Goal: Task Accomplishment & Management: Manage account settings

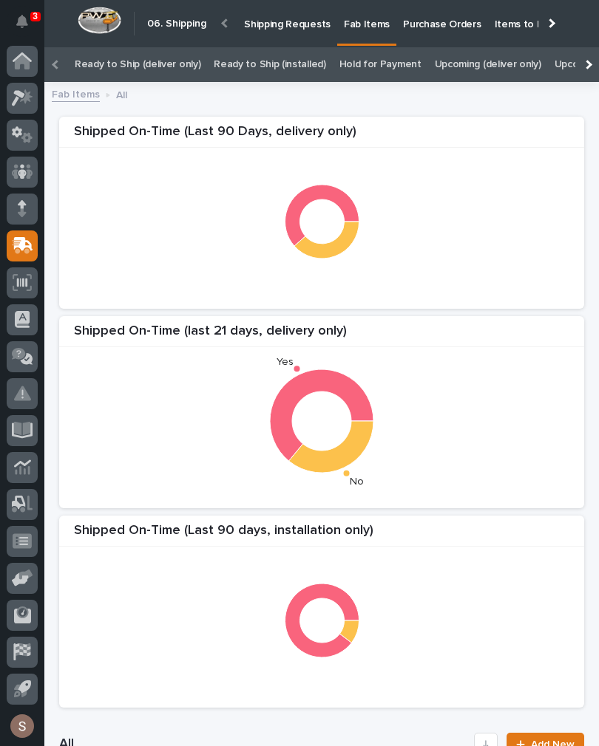
scroll to position [336, 0]
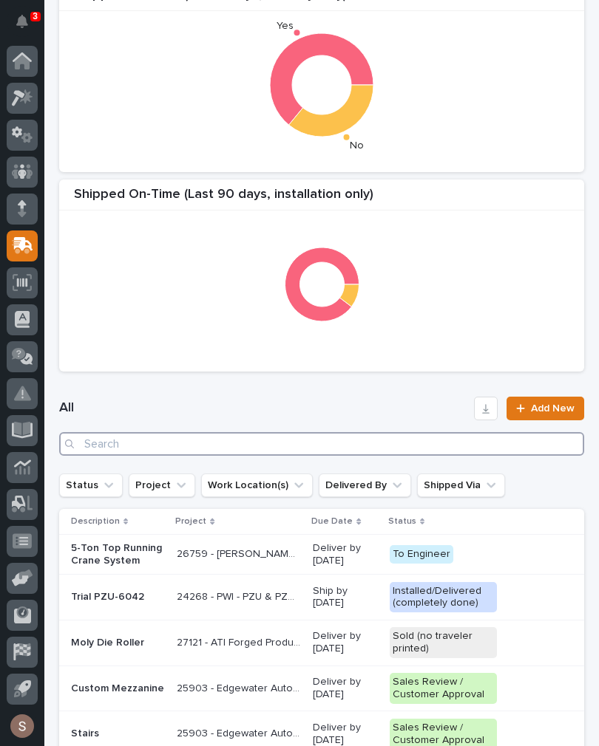
click at [352, 443] on input "Search" at bounding box center [321, 444] width 525 height 24
type input "Bart"
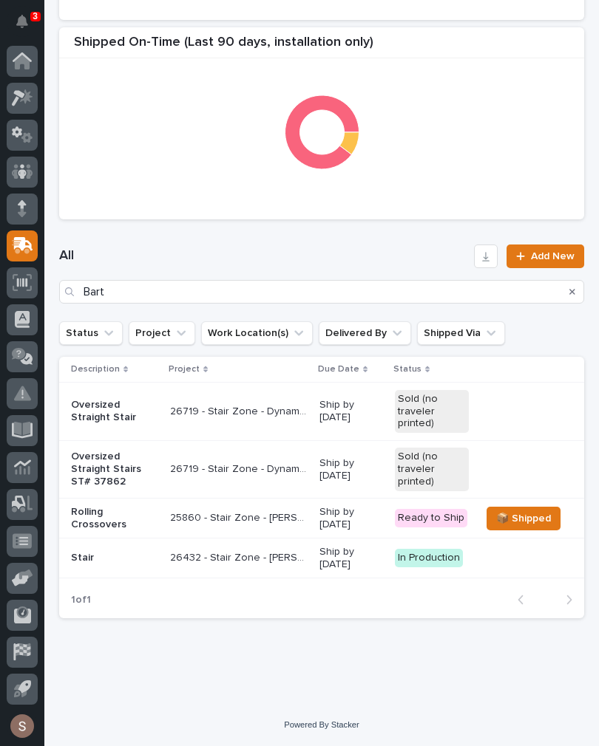
scroll to position [488, 0]
click at [288, 518] on p "25860 - Stair Zone - [PERSON_NAME] [PERSON_NAME] General Contractors - [PERSON_…" at bounding box center [240, 517] width 140 height 16
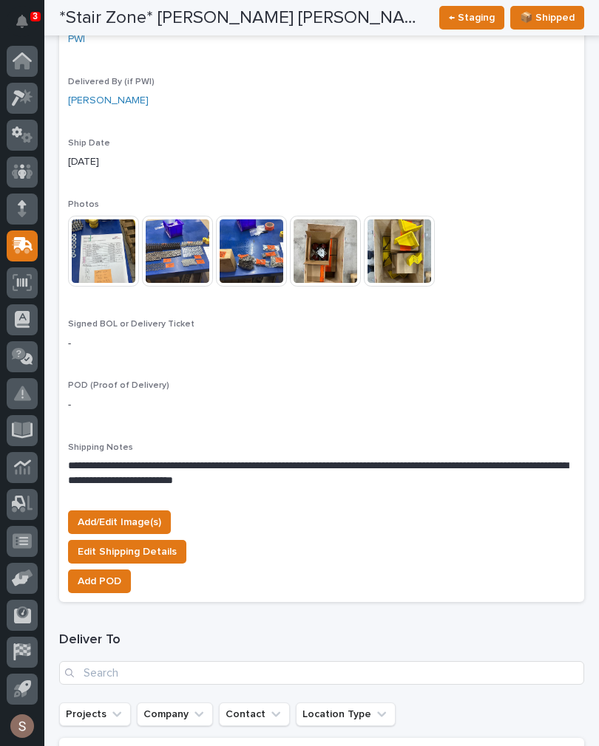
scroll to position [1347, 0]
click at [145, 514] on span "Add/Edit Image(s)" at bounding box center [120, 523] width 84 height 18
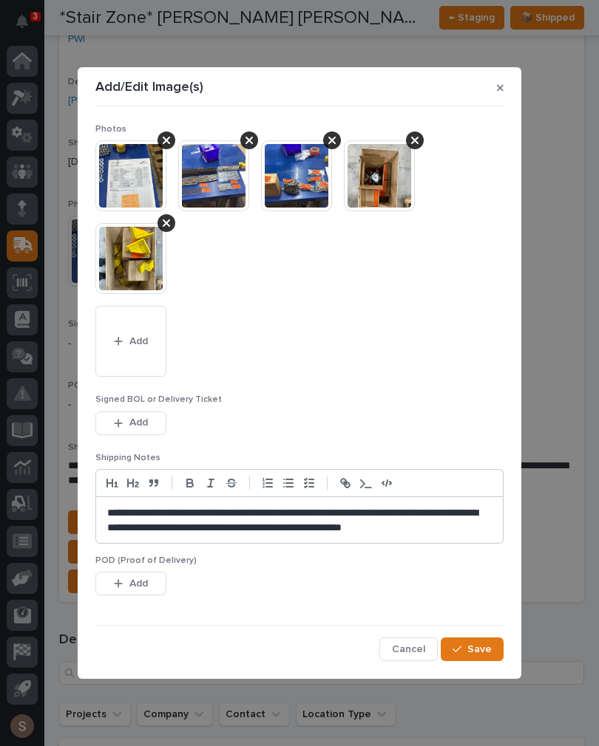
click at [135, 344] on span "Add" at bounding box center [138, 341] width 18 height 13
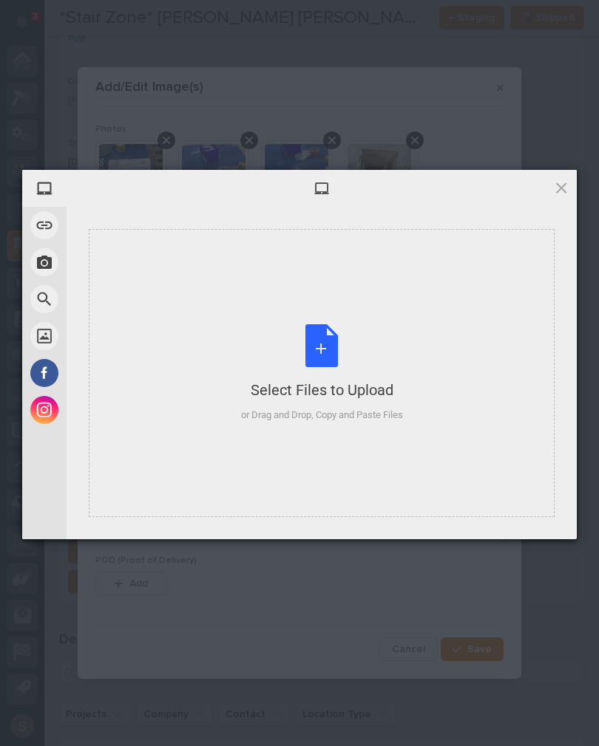
click at [323, 330] on div "Select Files to Upload or Drag and Drop, Copy and Paste Files" at bounding box center [322, 373] width 162 height 98
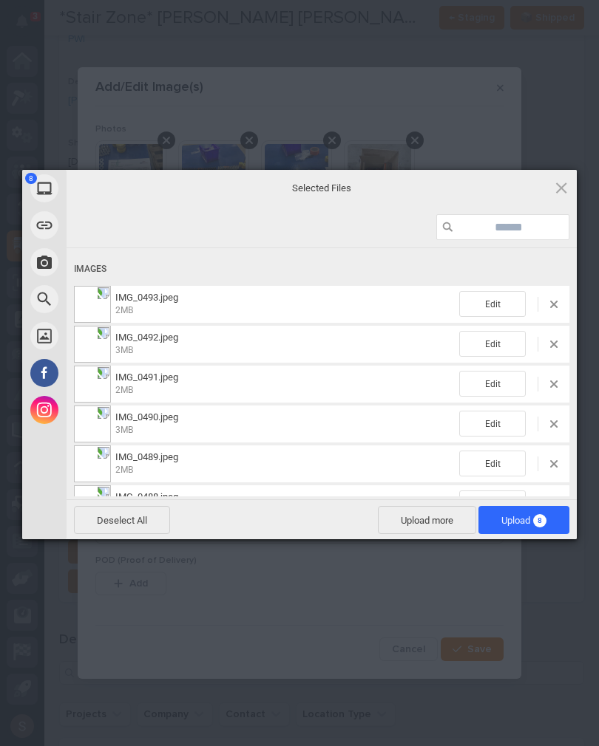
click at [433, 517] on span "Upload more" at bounding box center [427, 520] width 98 height 28
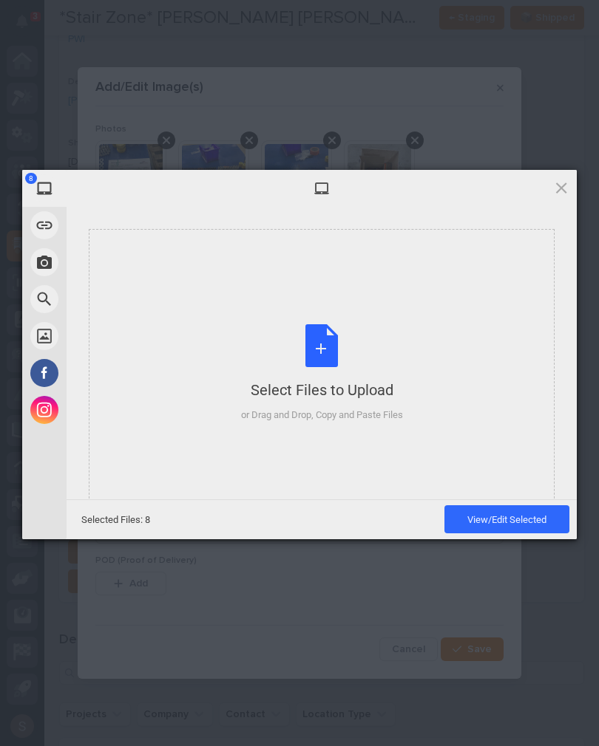
click at [333, 358] on div "Select Files to Upload or Drag and Drop, Copy and Paste Files" at bounding box center [322, 373] width 162 height 98
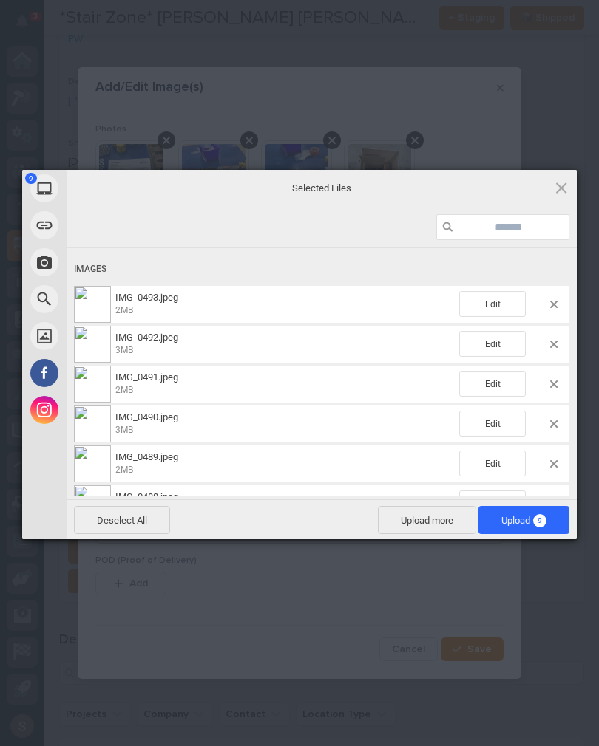
click at [526, 519] on span "Upload 9" at bounding box center [523, 520] width 45 height 11
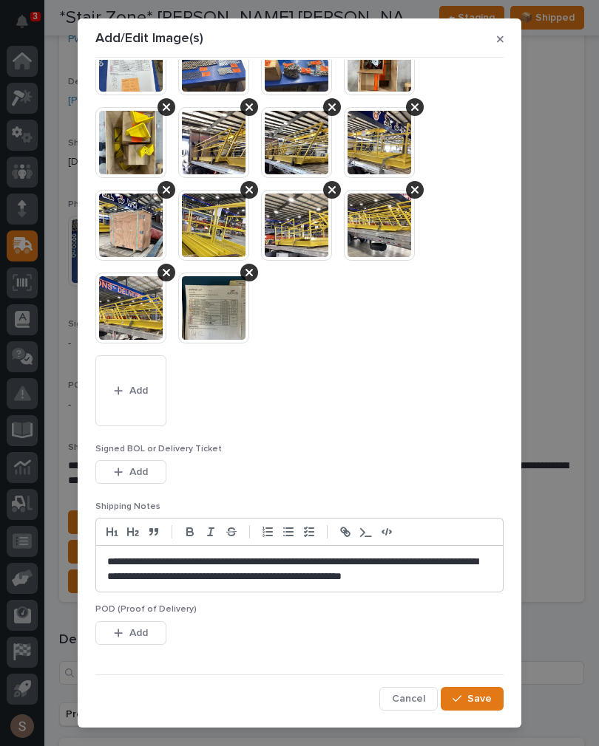
scroll to position [67, 0]
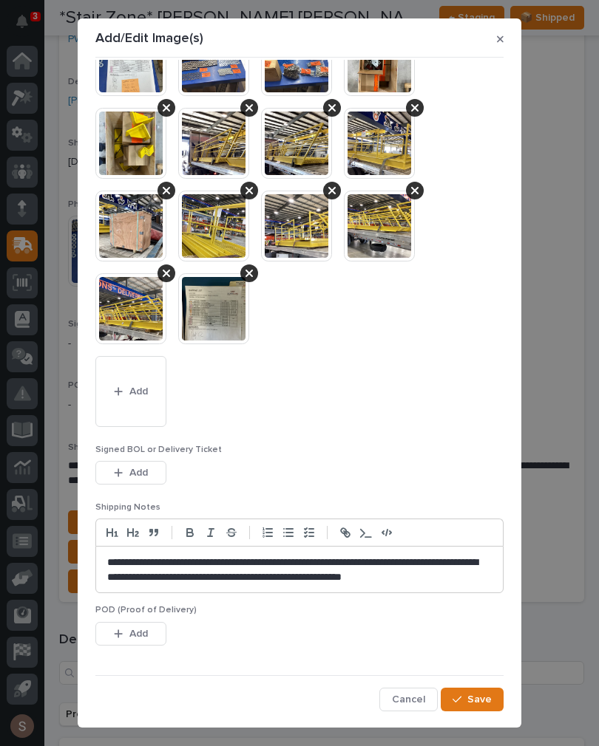
click at [147, 475] on span "Add" at bounding box center [138, 472] width 18 height 13
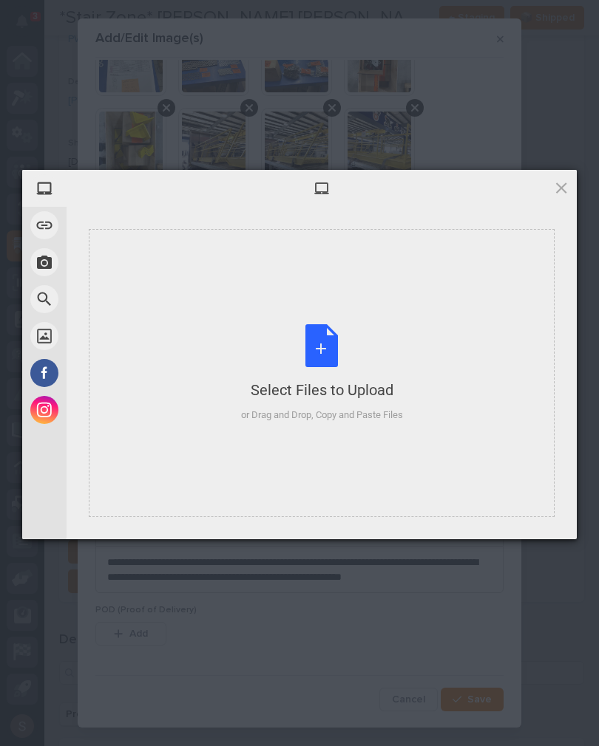
click at [307, 344] on div "Select Files to Upload or Drag and Drop, Copy and Paste Files" at bounding box center [322, 373] width 162 height 98
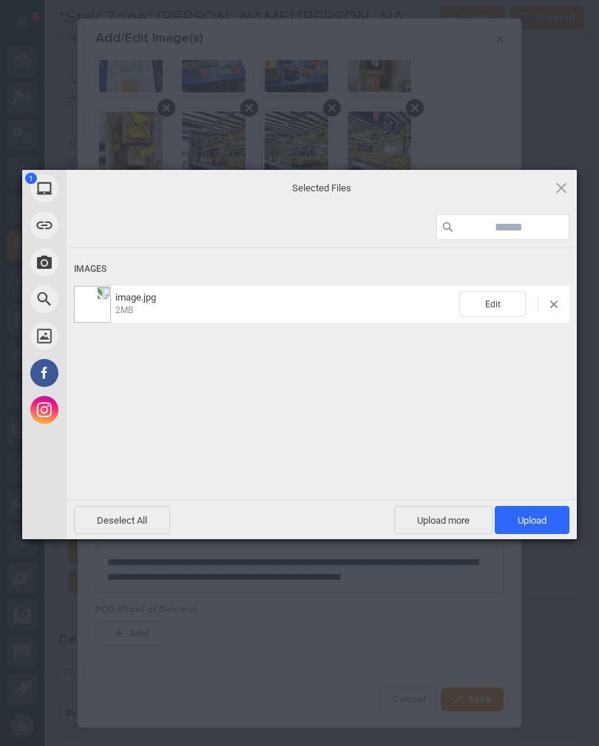
click at [447, 524] on span "Upload more" at bounding box center [443, 520] width 98 height 28
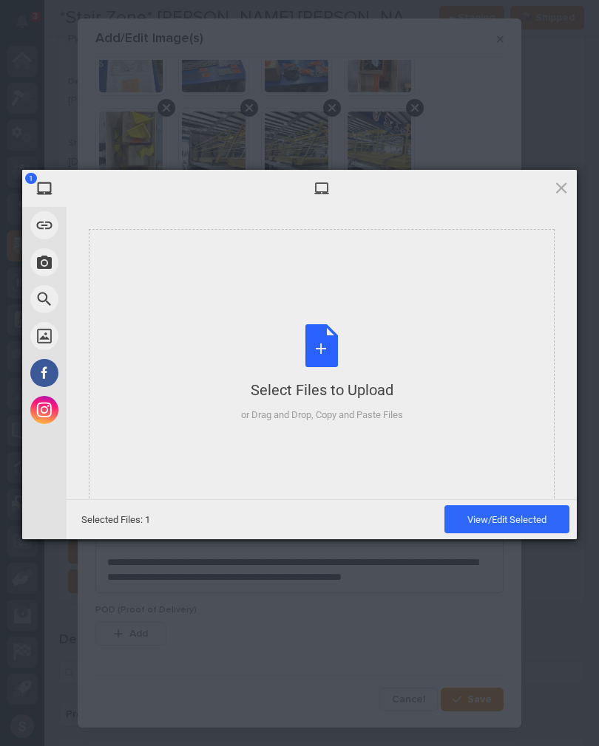
click at [389, 364] on div "Select Files to Upload or Drag and Drop, Copy and Paste Files" at bounding box center [322, 373] width 162 height 98
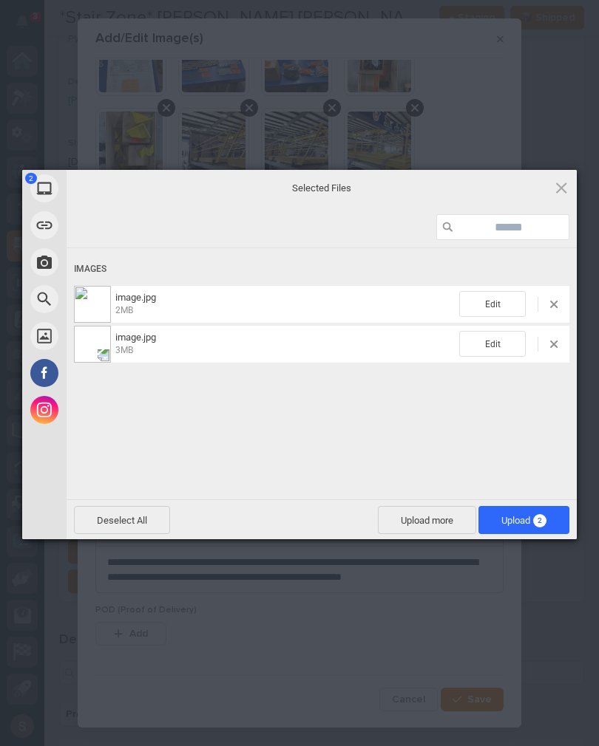
click at [551, 528] on span "Upload 2" at bounding box center [523, 520] width 91 height 28
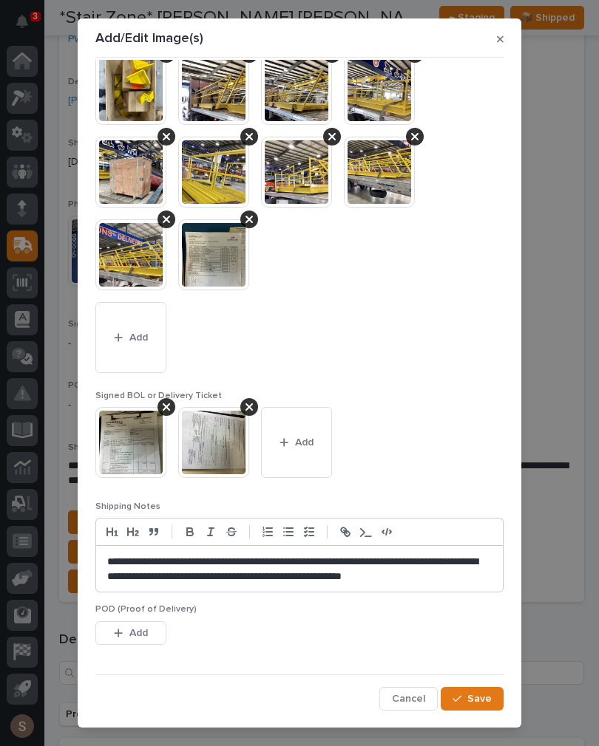
scroll to position [120, 0]
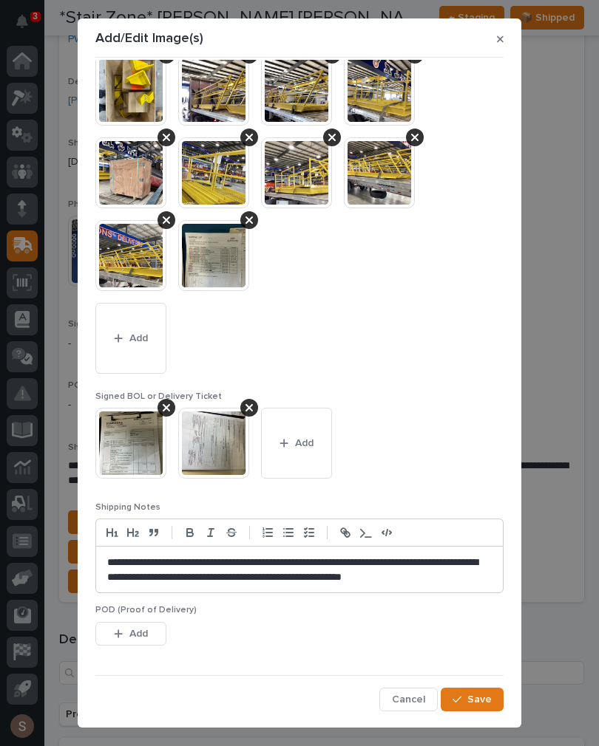
click at [488, 693] on span "Save" at bounding box center [479, 699] width 24 height 13
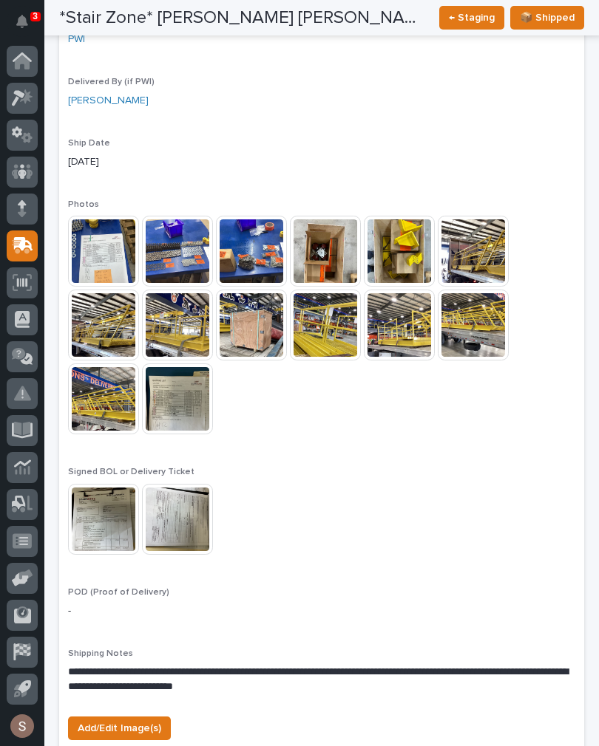
click at [182, 364] on img at bounding box center [177, 399] width 71 height 71
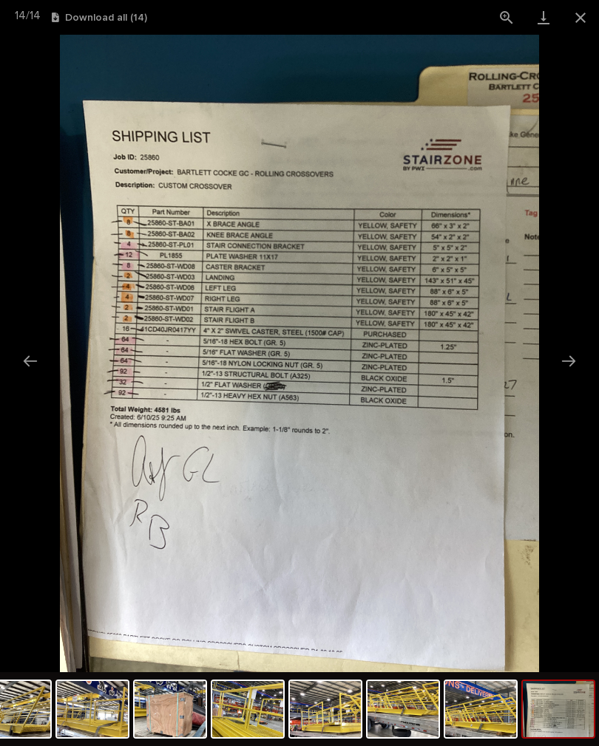
click at [584, 27] on button "Close gallery" at bounding box center [580, 17] width 37 height 35
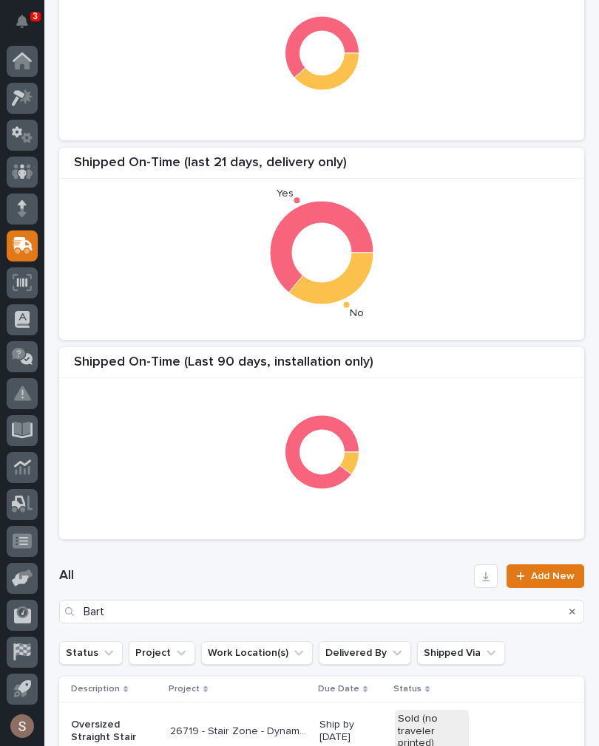
scroll to position [164, 0]
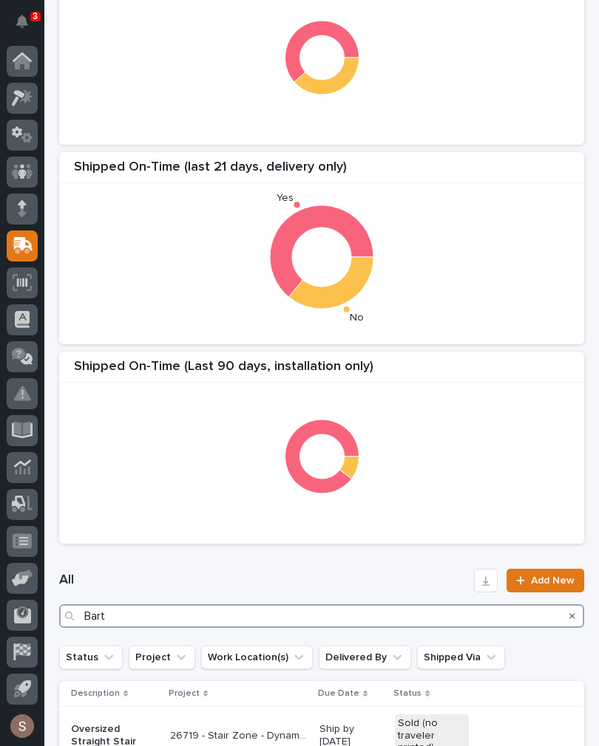
click at [183, 615] on input "Bart" at bounding box center [321, 616] width 525 height 24
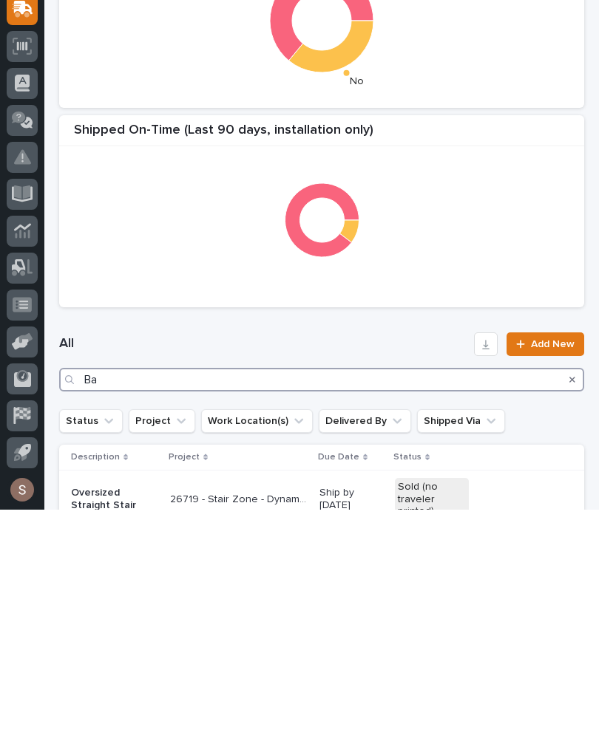
type input "B"
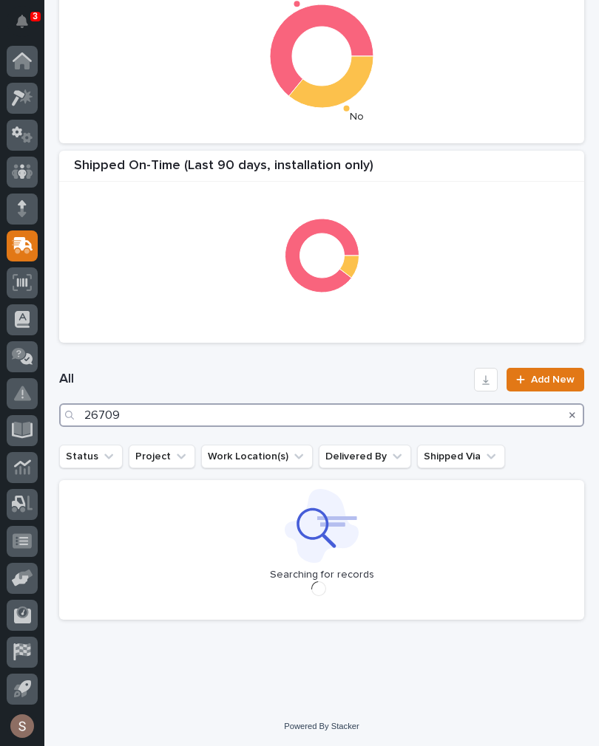
type input "26709"
click at [322, 372] on h1 "All" at bounding box center [263, 380] width 409 height 18
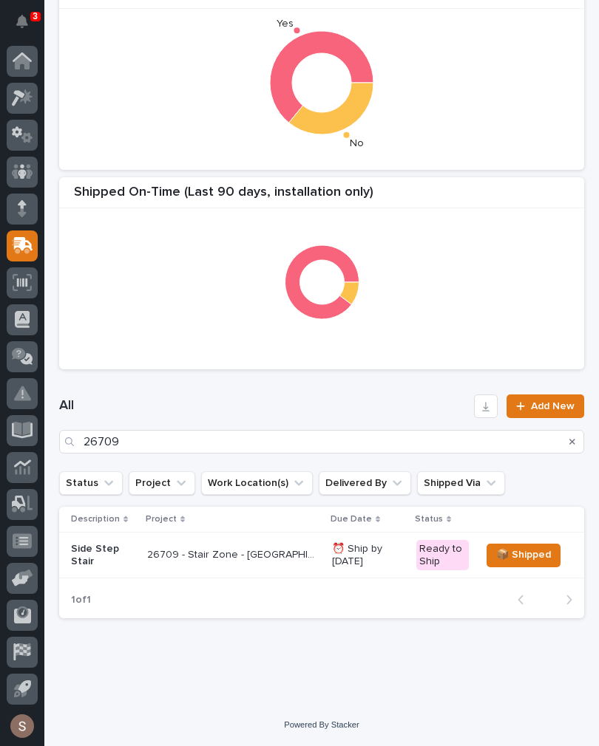
scroll to position [336, 0]
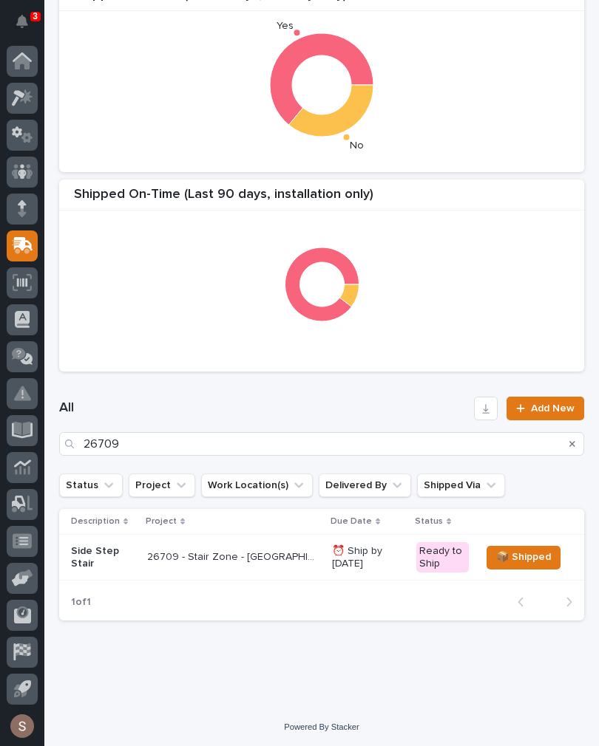
click at [242, 556] on p "26709 - Stair Zone - [GEOGRAPHIC_DATA] [US_STATE] Builders - Side Step Stair" at bounding box center [235, 556] width 176 height 16
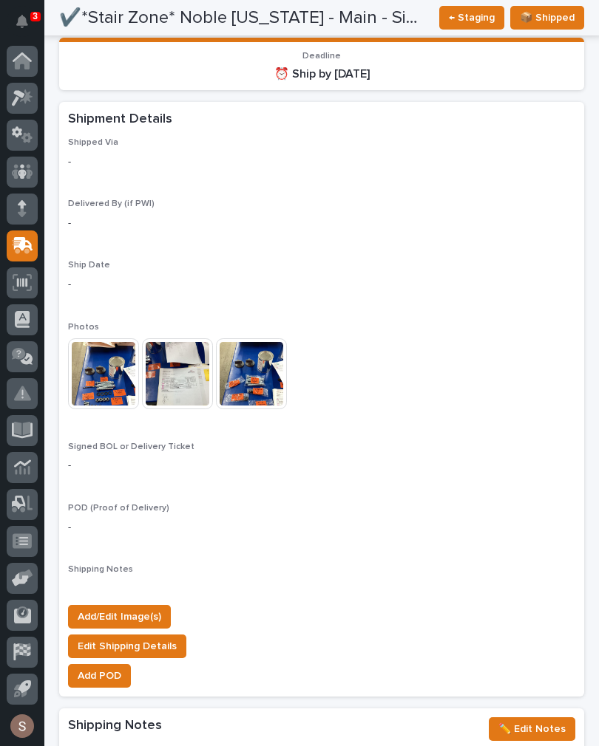
scroll to position [1217, 0]
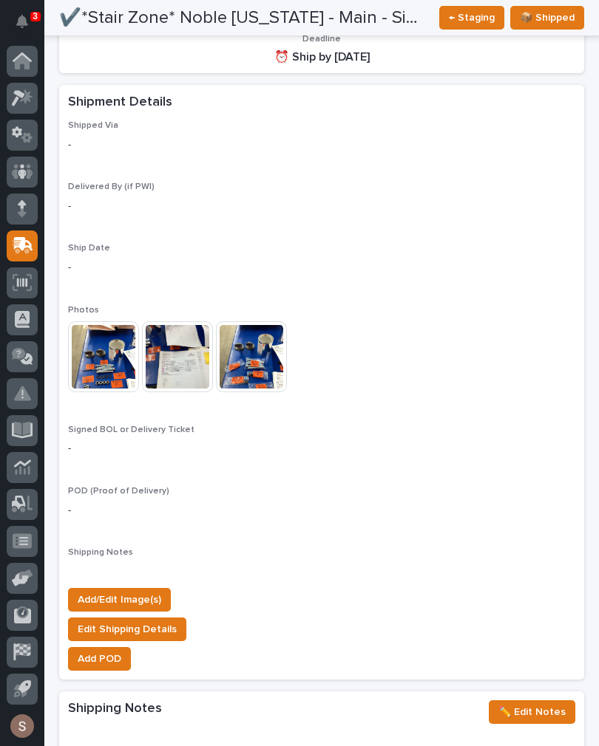
click at [160, 588] on button "Add/Edit Image(s)" at bounding box center [119, 600] width 103 height 24
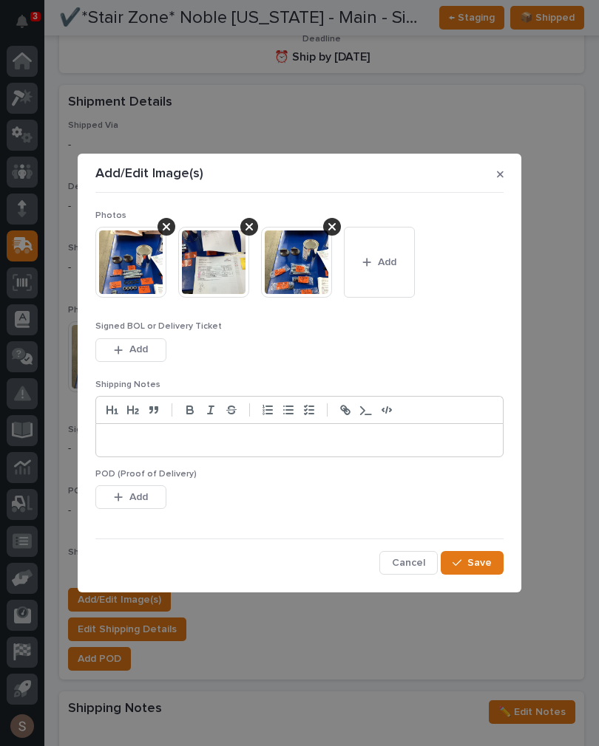
click at [383, 290] on button "Add" at bounding box center [379, 262] width 71 height 71
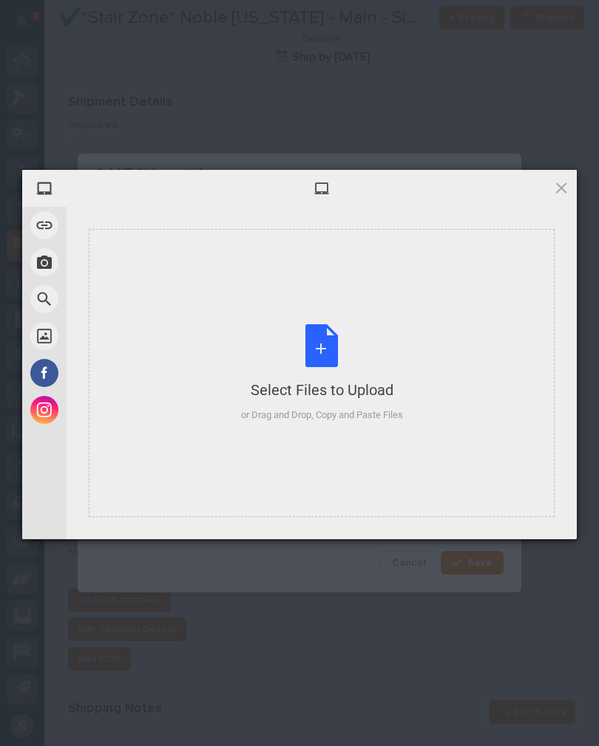
click at [307, 338] on div "Select Files to Upload or Drag and Drop, Copy and Paste Files" at bounding box center [322, 373] width 162 height 98
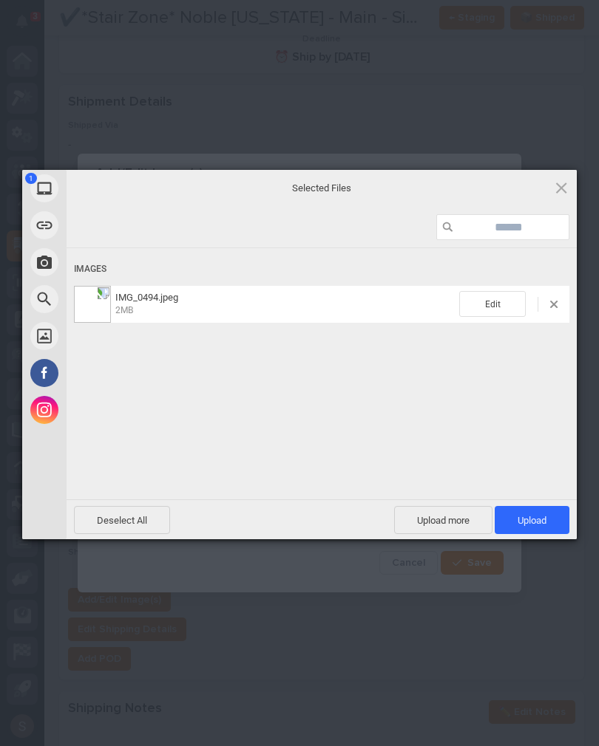
click at [457, 518] on span "Upload more" at bounding box center [443, 520] width 98 height 28
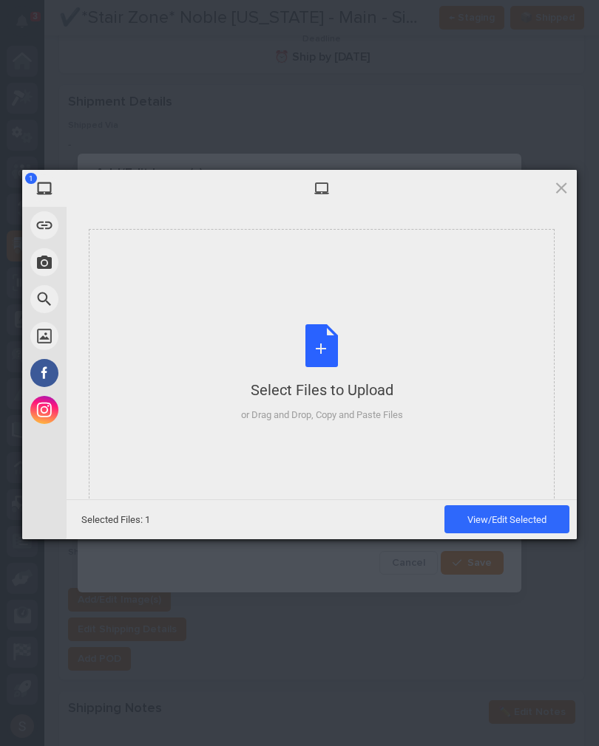
click at [389, 333] on div "Select Files to Upload or Drag and Drop, Copy and Paste Files" at bounding box center [322, 373] width 162 height 98
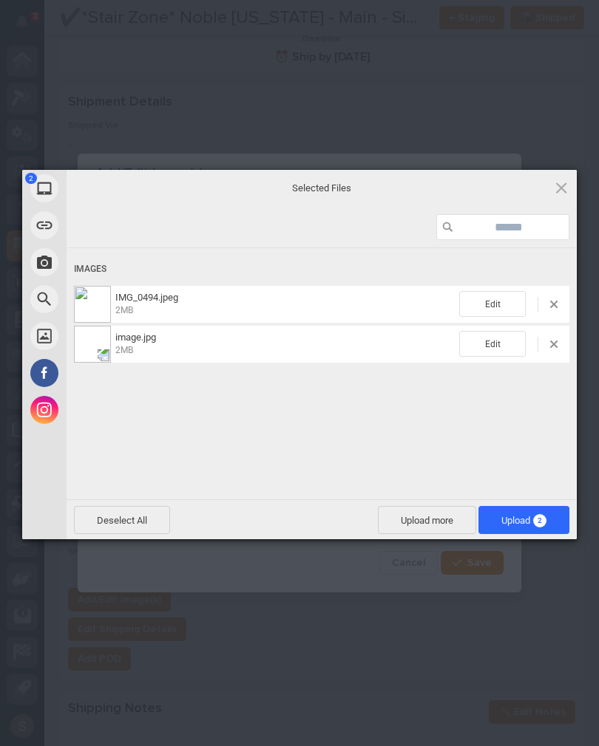
click at [542, 522] on span "2" at bounding box center [539, 520] width 13 height 13
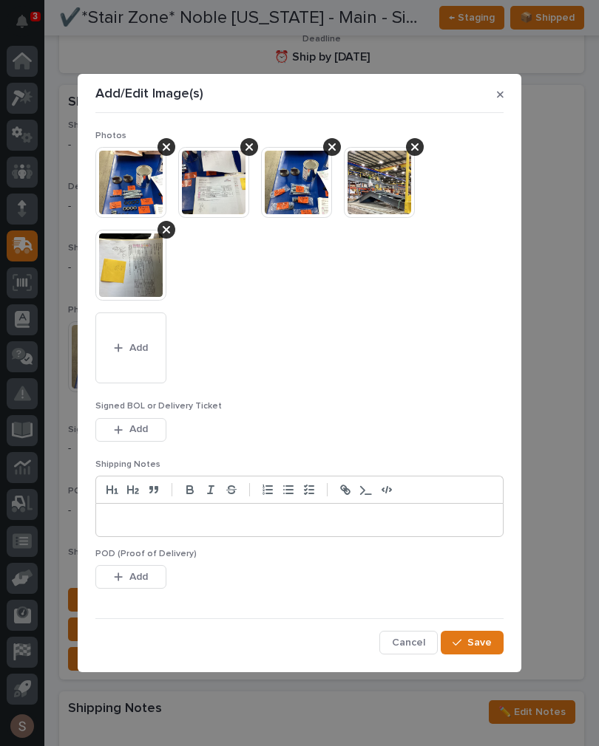
click at [155, 440] on button "Add" at bounding box center [130, 430] width 71 height 24
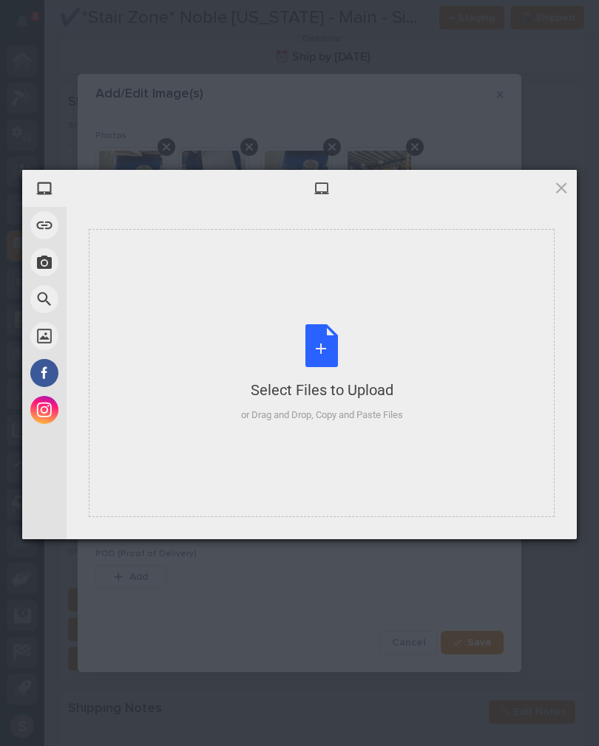
click at [327, 347] on div "Select Files to Upload or Drag and Drop, Copy and Paste Files" at bounding box center [322, 373] width 162 height 98
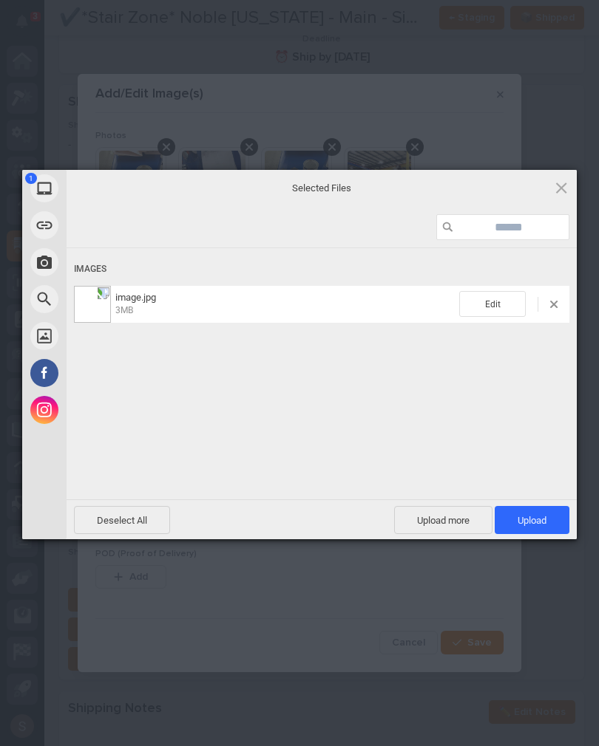
click at [449, 524] on span "Upload more" at bounding box center [443, 520] width 98 height 28
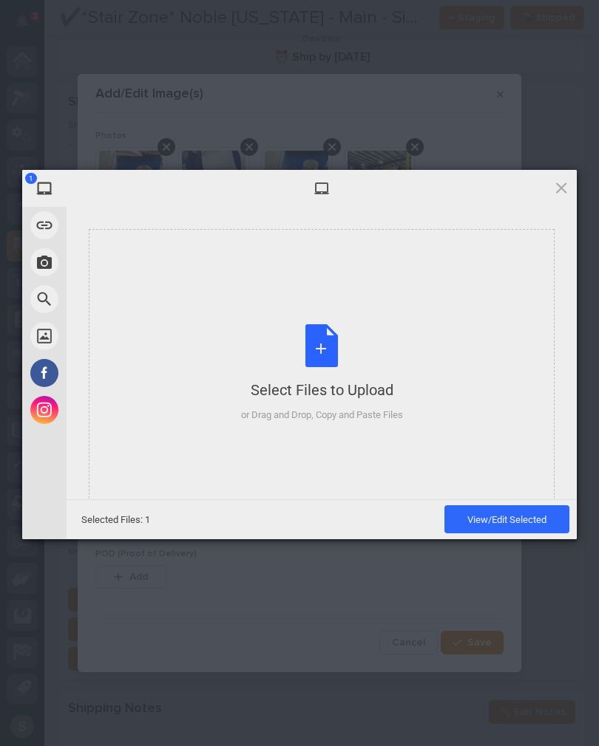
click at [414, 399] on div "Select Files to Upload or Drag and Drop, Copy and Paste Files" at bounding box center [322, 373] width 466 height 288
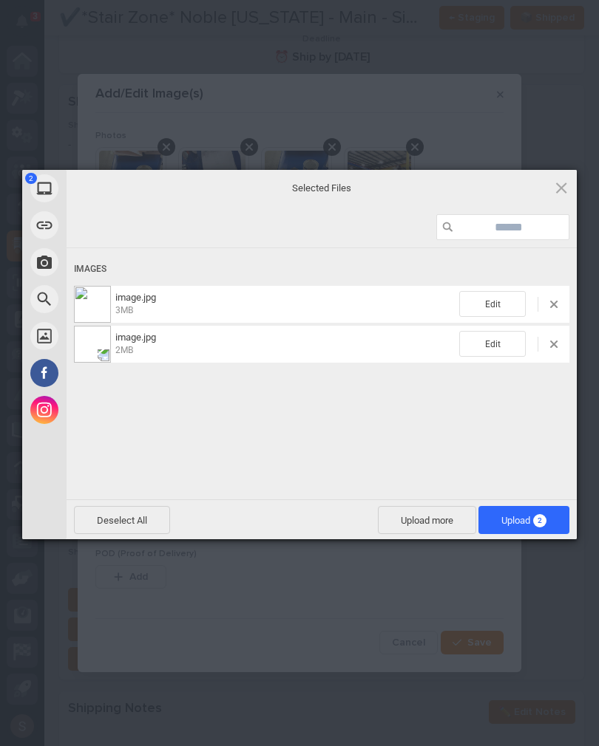
click at [542, 521] on span "2" at bounding box center [539, 520] width 13 height 13
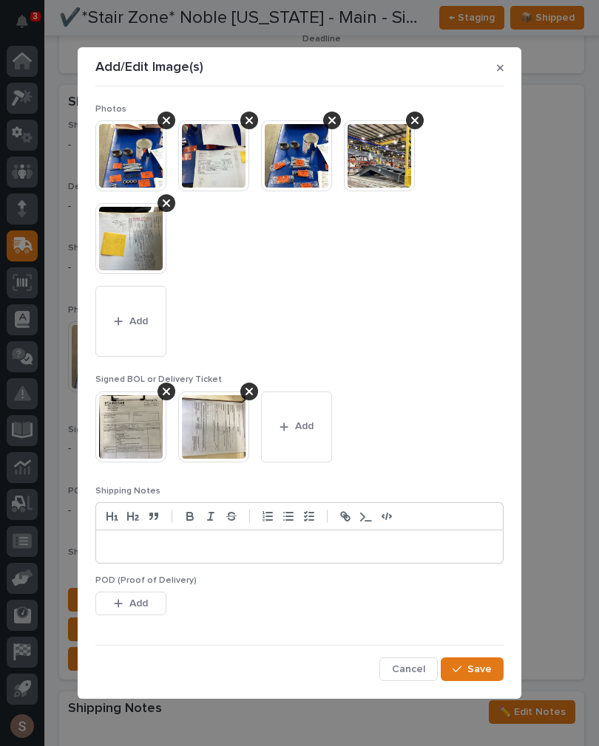
click at [498, 661] on button "Save" at bounding box center [471, 670] width 63 height 24
